Goal: Find specific page/section: Find specific page/section

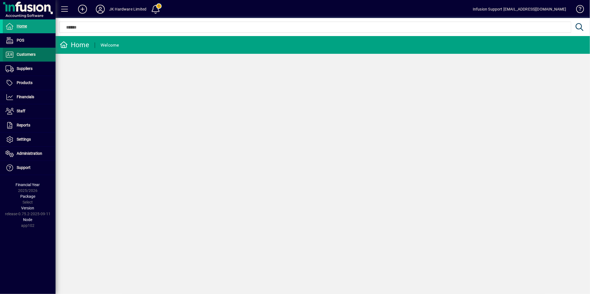
click at [36, 54] on link "Customers" at bounding box center [29, 55] width 53 height 14
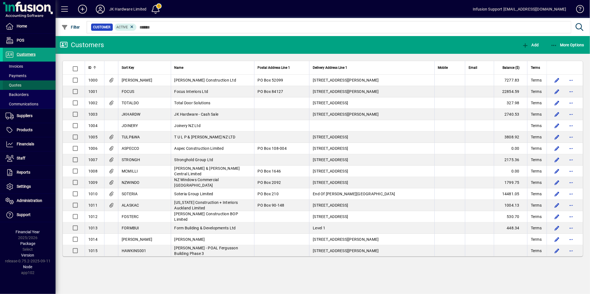
click at [10, 84] on span "Quotes" at bounding box center [14, 85] width 16 height 4
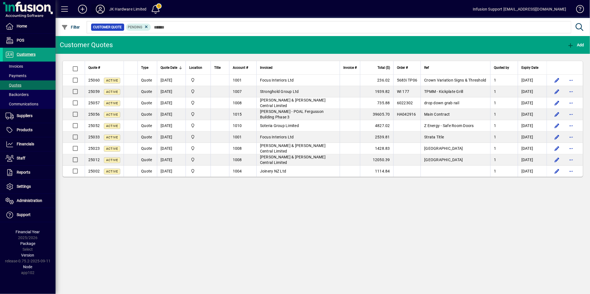
click at [101, 9] on icon at bounding box center [100, 9] width 11 height 9
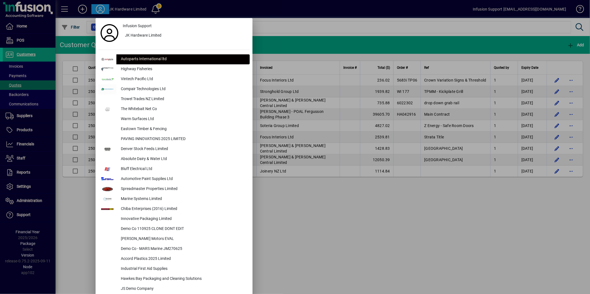
scroll to position [1978, 0]
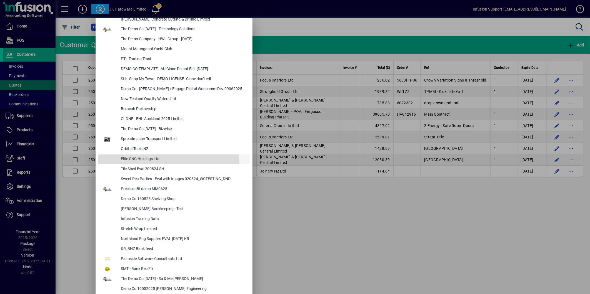
click at [161, 161] on div "Elite CNC Holdings Ltd" at bounding box center [182, 160] width 133 height 10
